Goal: Navigation & Orientation: Go to known website

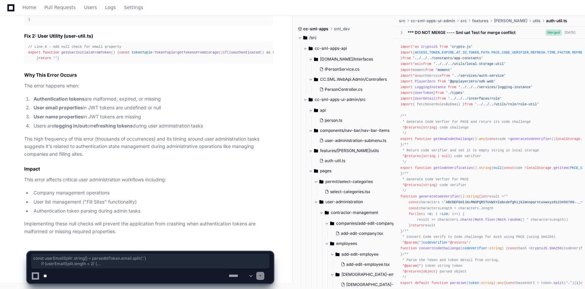
scroll to position [1086, 0]
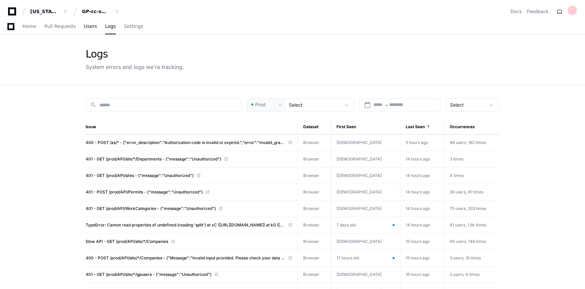
scroll to position [244, 0]
